Goal: Task Accomplishment & Management: Use online tool/utility

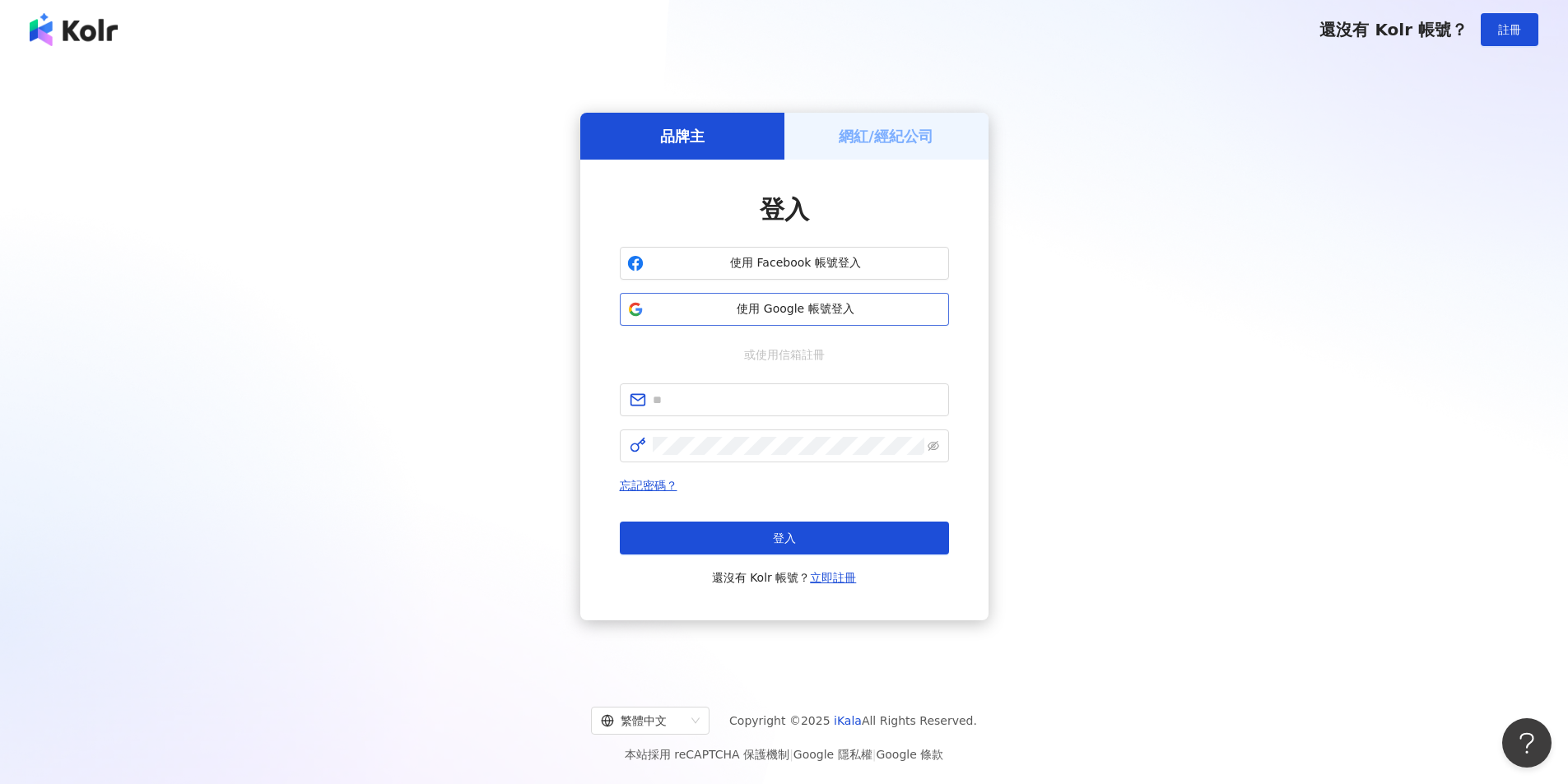
click at [796, 315] on span "使用 Google 帳號登入" at bounding box center [795, 309] width 291 height 16
click at [873, 139] on h5 "網紅/經紀公司" at bounding box center [885, 136] width 94 height 20
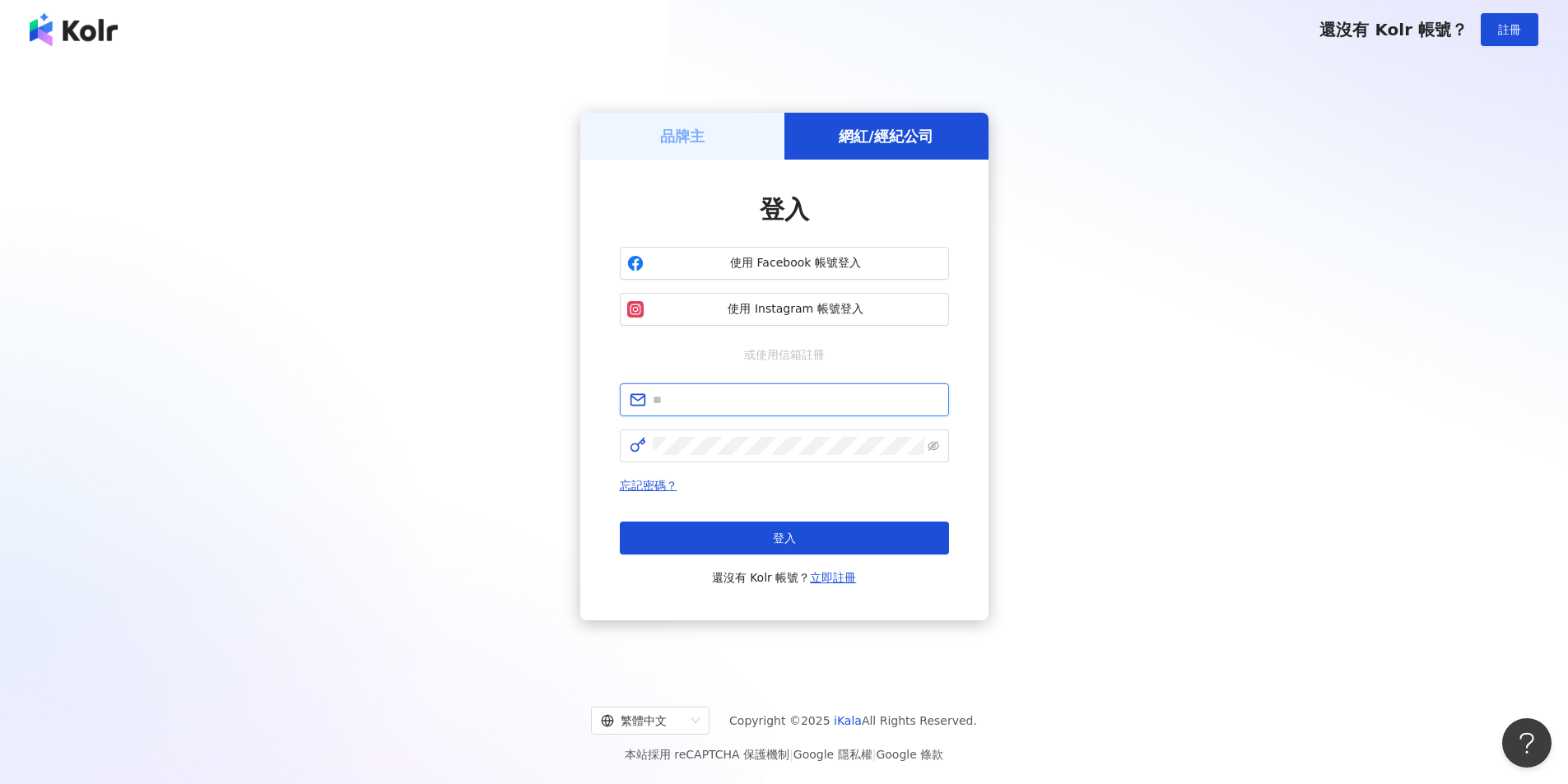
click at [714, 398] on input "text" at bounding box center [795, 400] width 286 height 18
type input "**********"
click at [705, 400] on input "**********" at bounding box center [795, 400] width 286 height 18
click at [703, 400] on input "**********" at bounding box center [795, 400] width 286 height 18
click at [793, 555] on div "登入 還沒有 Kolr 帳號？ 立即註冊" at bounding box center [784, 555] width 329 height 66
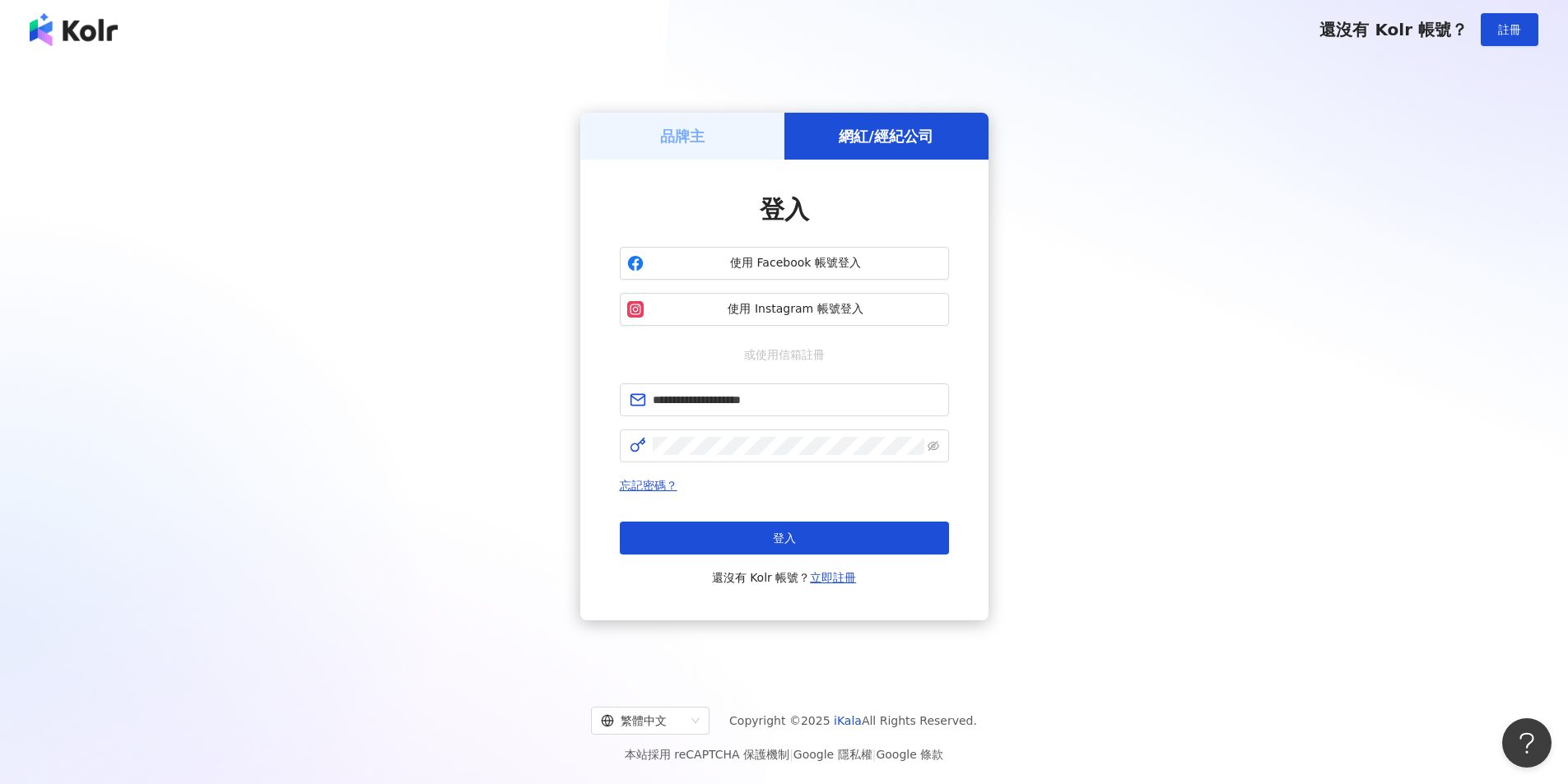
click at [794, 543] on span "登入" at bounding box center [784, 538] width 23 height 14
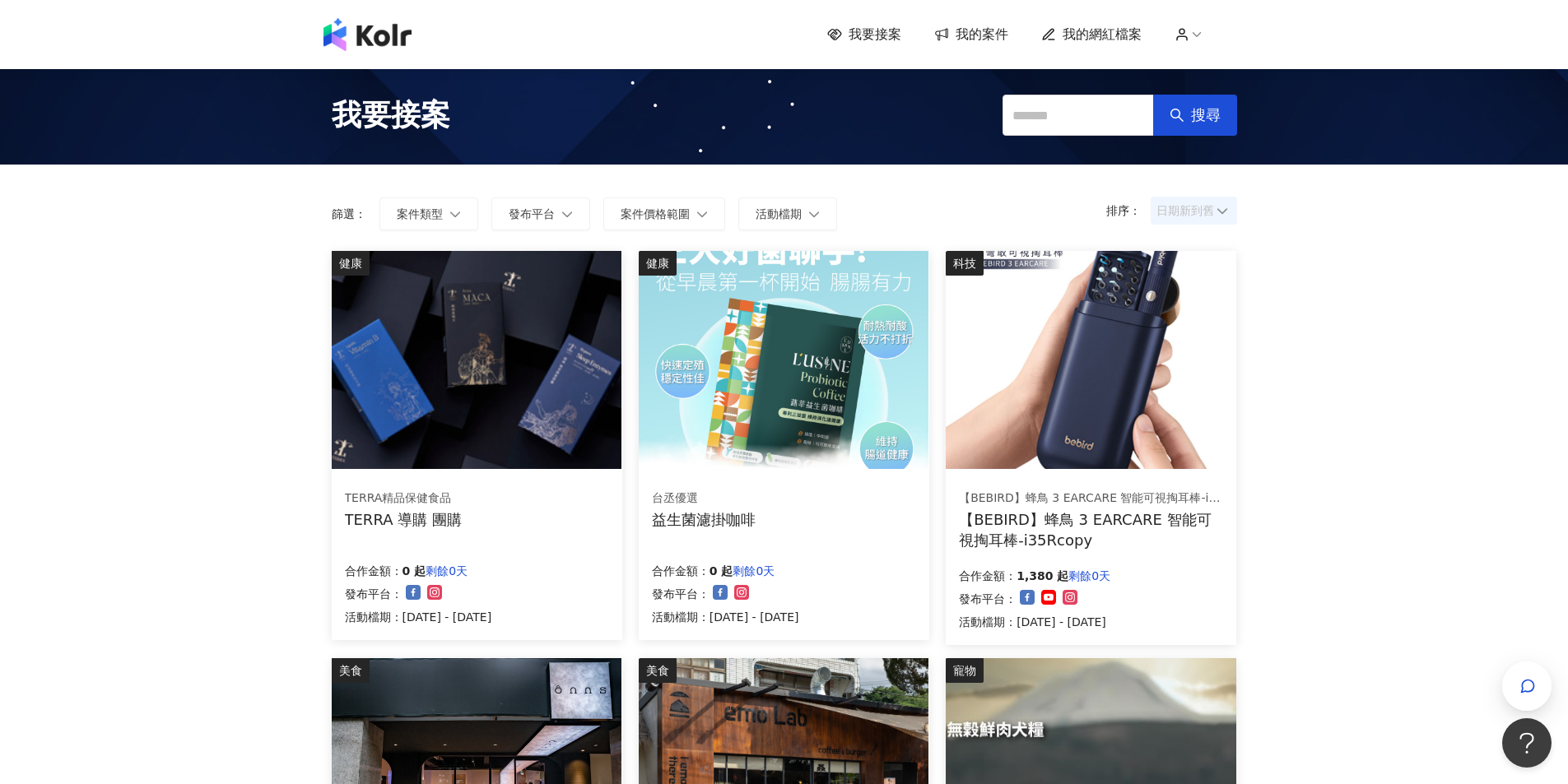
click at [1192, 207] on span "日期新到舊" at bounding box center [1194, 210] width 75 height 25
click at [776, 223] on button "活動檔期" at bounding box center [788, 214] width 98 height 33
click at [636, 215] on span "案件價格範圍" at bounding box center [655, 214] width 69 height 14
click at [1010, 215] on form "排序： 日期新到舊 篩選： 案件類型 發布平台 案件價格範圍 活動檔期 不限 限制金額 套用" at bounding box center [784, 214] width 905 height 33
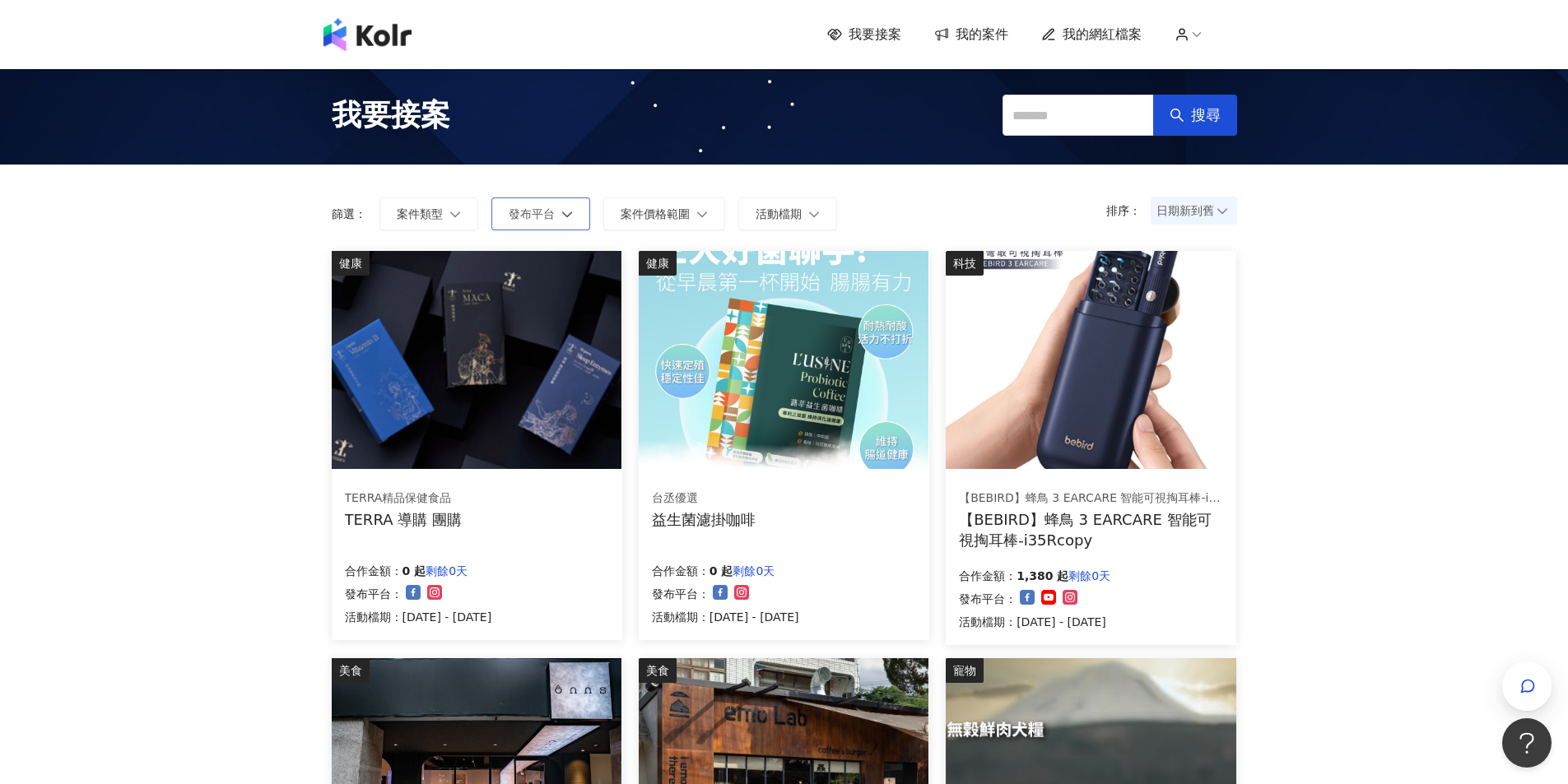
click at [521, 203] on button "發布平台" at bounding box center [541, 214] width 98 height 33
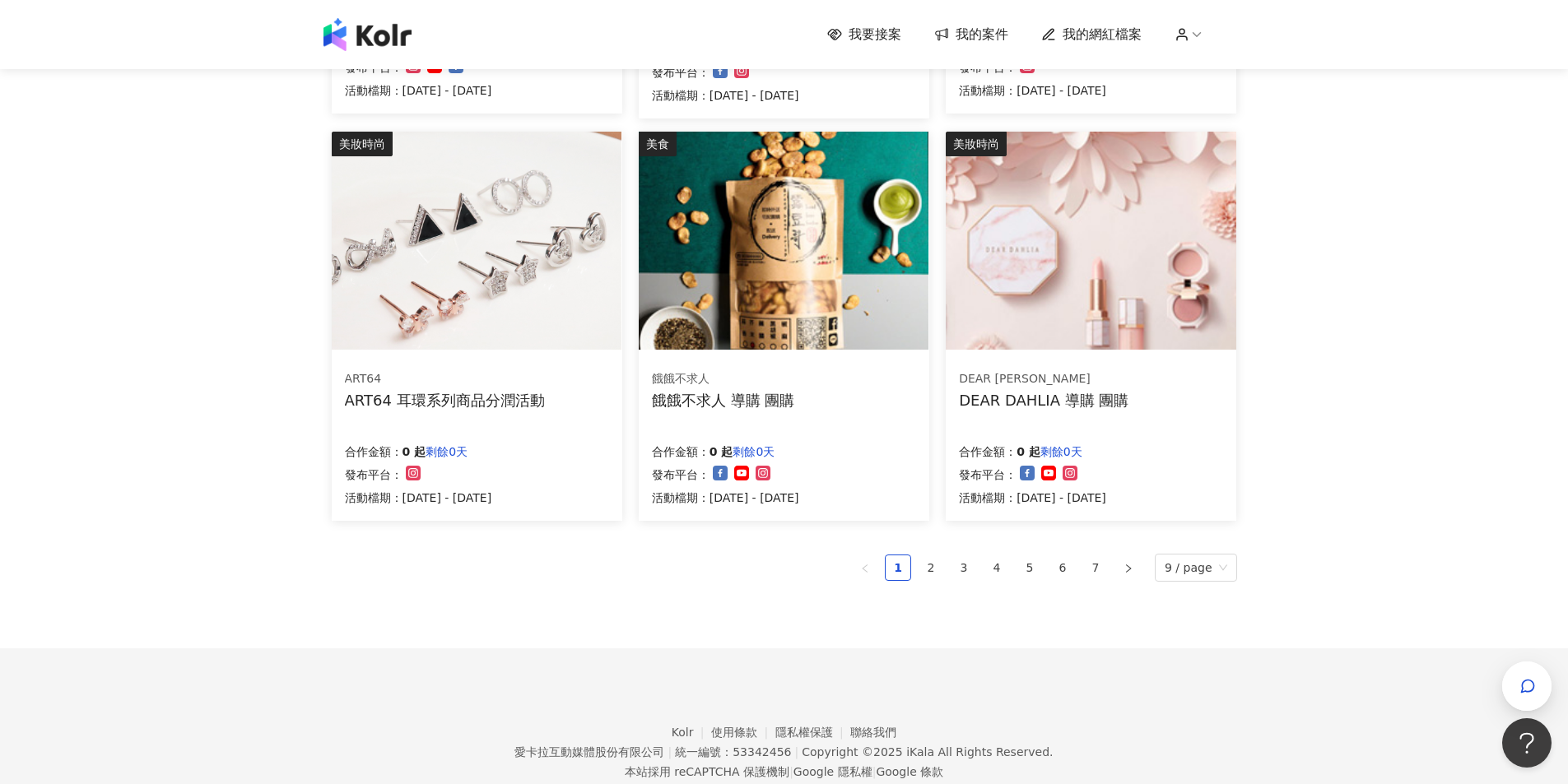
scroll to position [981, 0]
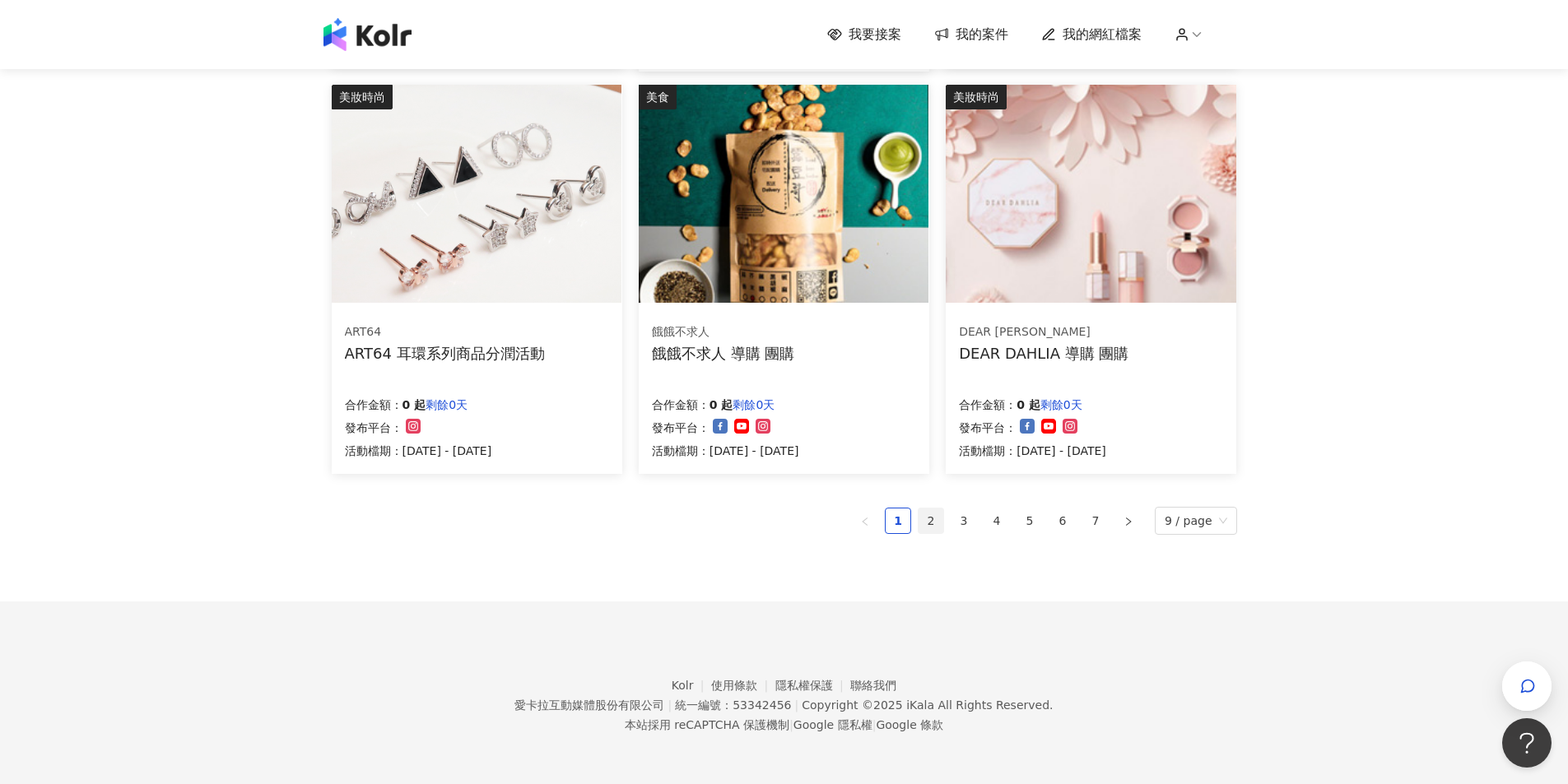
click at [932, 525] on link "2" at bounding box center [930, 520] width 25 height 25
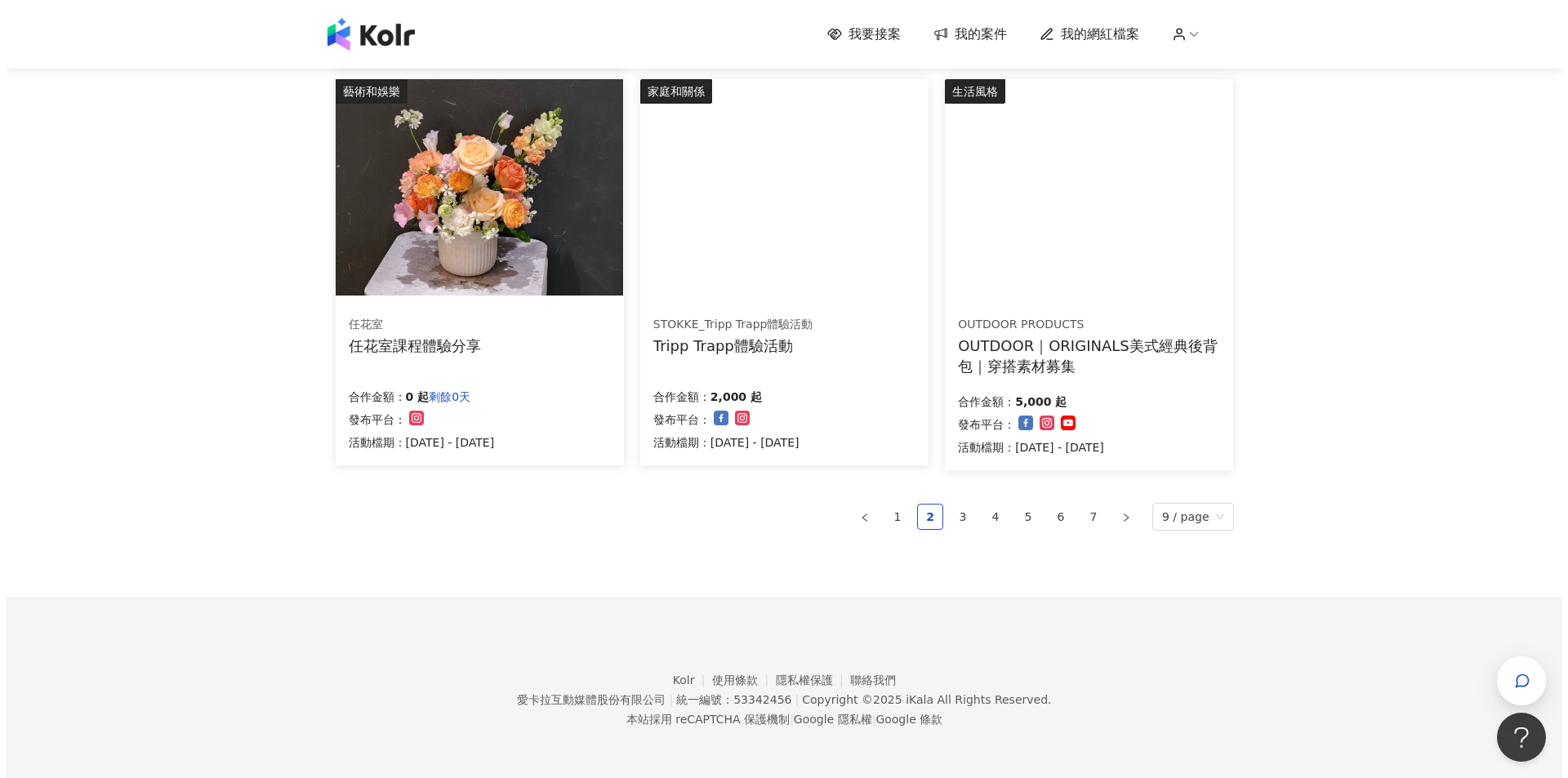
scroll to position [968, 0]
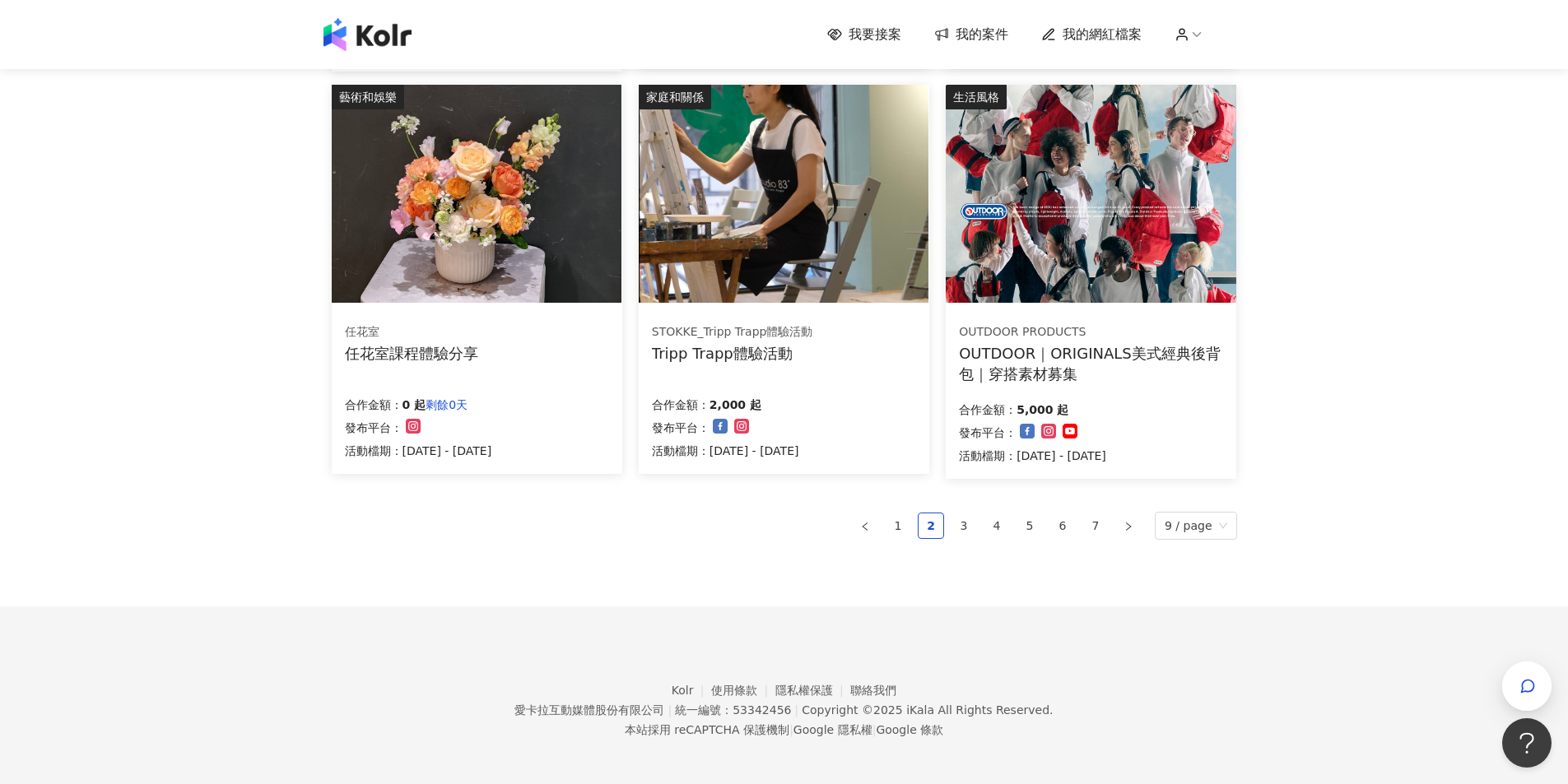
click at [1065, 361] on div "OUTDOOR｜ORIGINALS美式經典後背包｜穿搭素材募集" at bounding box center [1091, 363] width 264 height 41
